Goal: Find specific page/section: Find specific page/section

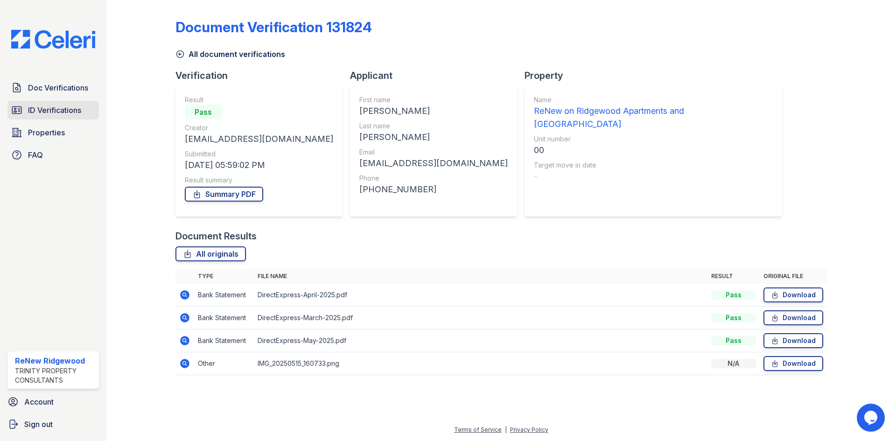
click at [81, 112] on span "ID Verifications" at bounding box center [54, 110] width 53 height 11
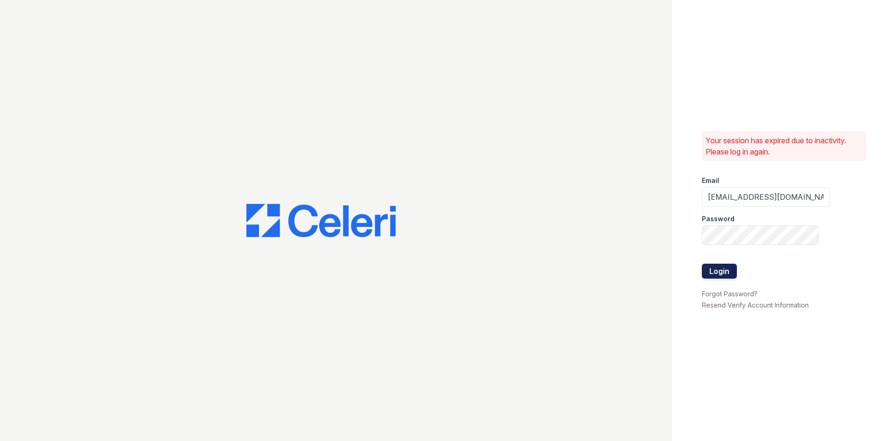
click at [720, 269] on button "Login" at bounding box center [719, 271] width 35 height 15
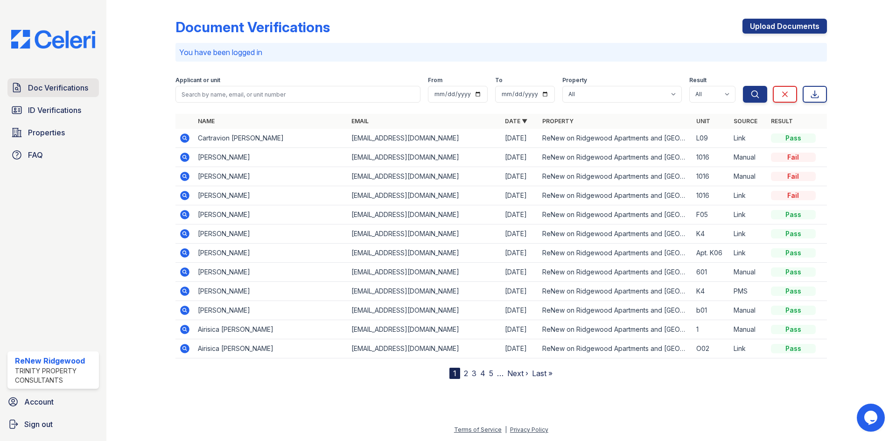
click at [85, 83] on span "Doc Verifications" at bounding box center [58, 87] width 60 height 11
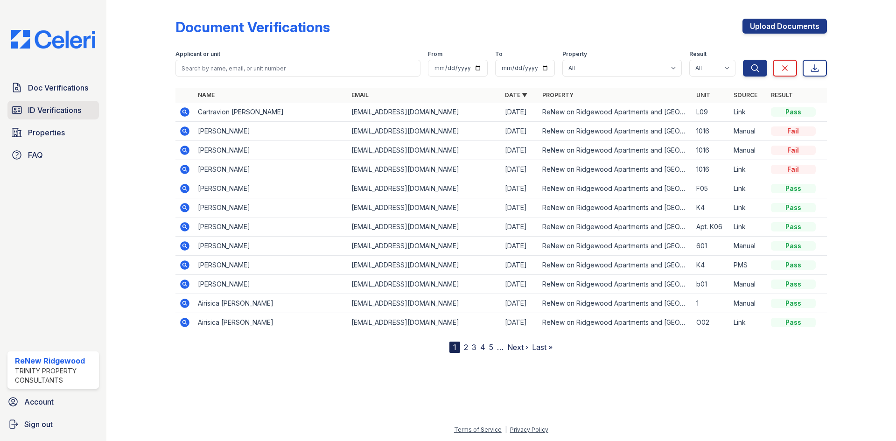
click at [78, 110] on span "ID Verifications" at bounding box center [54, 110] width 53 height 11
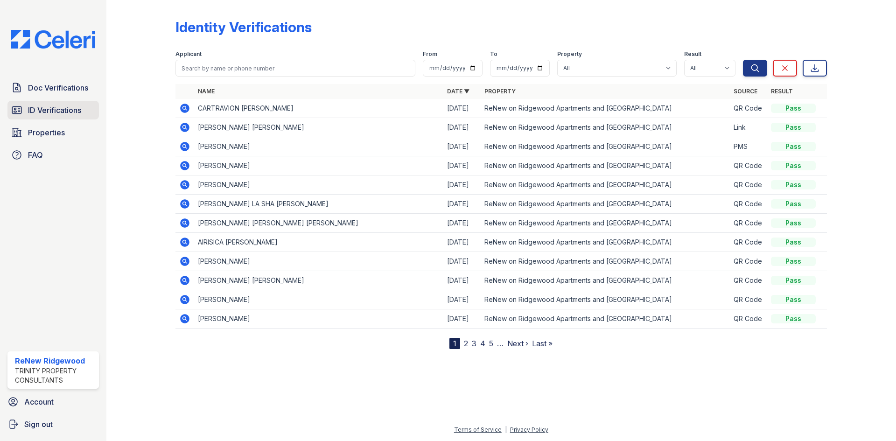
click at [51, 109] on span "ID Verifications" at bounding box center [54, 110] width 53 height 11
